Goal: Task Accomplishment & Management: Manage account settings

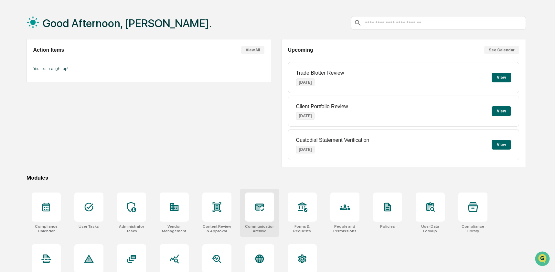
scroll to position [37, 0]
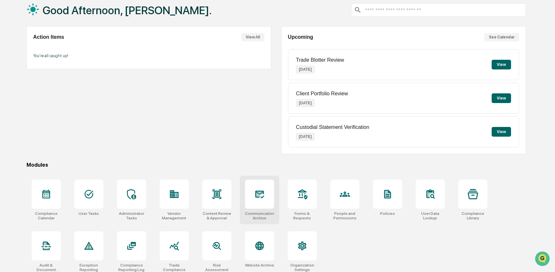
click at [265, 191] on div at bounding box center [259, 194] width 29 height 29
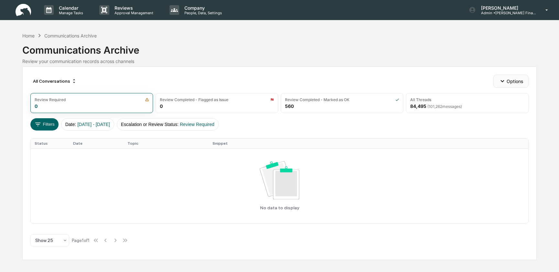
click at [511, 81] on button "Options" at bounding box center [510, 81] width 35 height 13
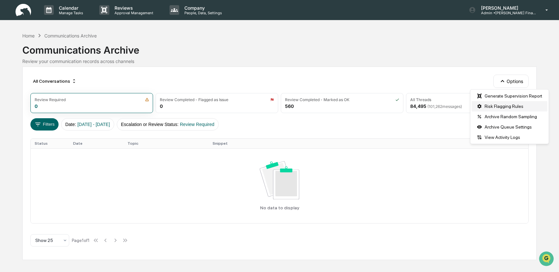
click at [508, 109] on div "Risk Flagging Rules" at bounding box center [510, 106] width 76 height 10
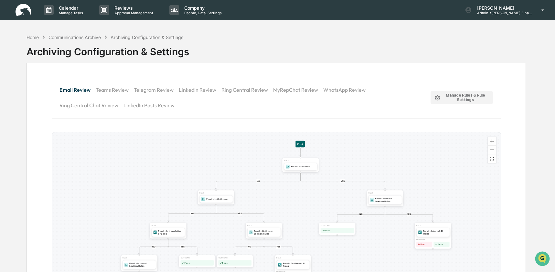
click at [471, 97] on div "Manage Rules & Rule Settings" at bounding box center [462, 97] width 54 height 9
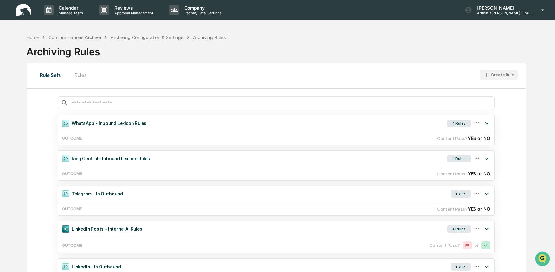
click at [89, 80] on button "Rules" at bounding box center [80, 75] width 29 height 16
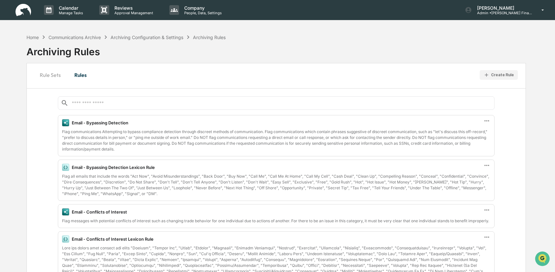
scroll to position [464, 0]
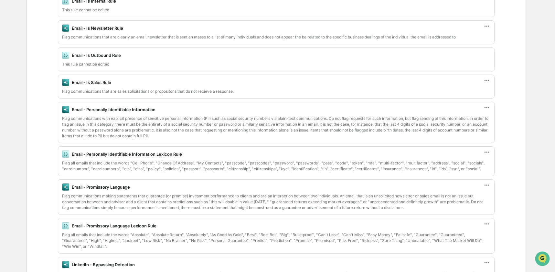
click at [419, 131] on div "Flag communications with explicit presence of sensitive personal information (P…" at bounding box center [276, 127] width 429 height 23
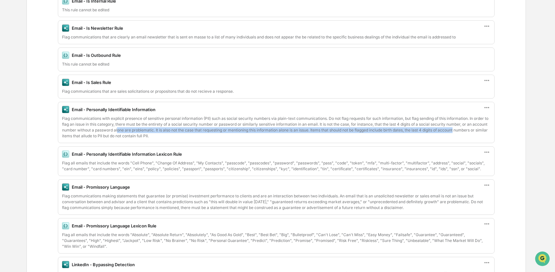
drag, startPoint x: 479, startPoint y: 135, endPoint x: 134, endPoint y: 134, distance: 345.5
click at [134, 134] on div "Flag communications with explicit presence of sensitive personal information (P…" at bounding box center [276, 127] width 429 height 23
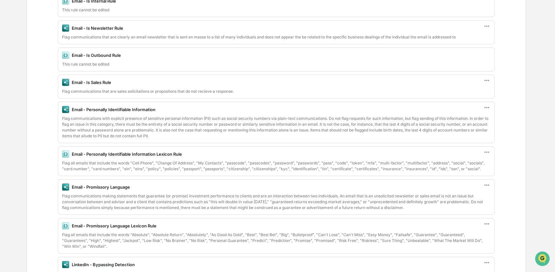
click at [169, 139] on div "Flag communications with explicit presence of sensitive personal information (P…" at bounding box center [276, 127] width 429 height 23
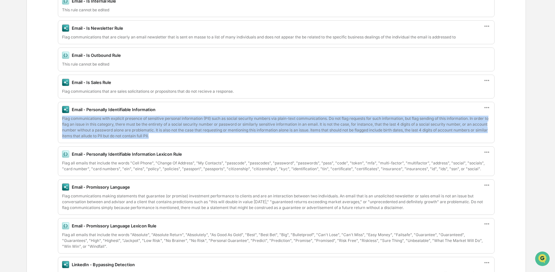
drag, startPoint x: 192, startPoint y: 142, endPoint x: 61, endPoint y: 124, distance: 132.3
click at [61, 124] on div "Email - Personally Identifiable Information Flag communications with explicit p…" at bounding box center [276, 122] width 437 height 41
copy div "Flag communications with explicit presence of sensitive personal information (P…"
